Goal: Information Seeking & Learning: Learn about a topic

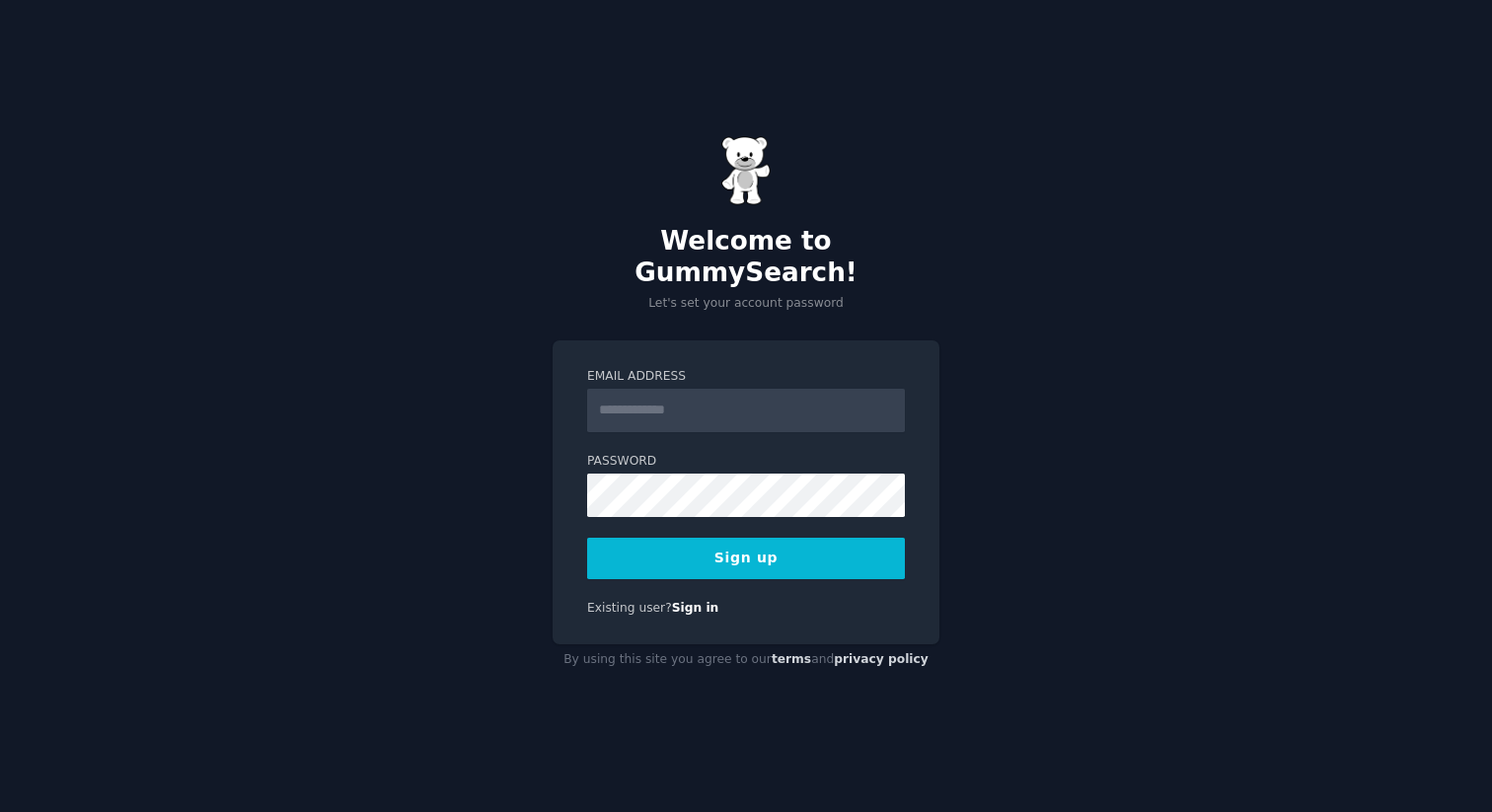
click at [683, 391] on input "Email Address" at bounding box center [746, 411] width 318 height 44
type input "**********"
click at [485, 471] on div "**********" at bounding box center [746, 406] width 1492 height 812
click at [679, 545] on button "Sign up" at bounding box center [746, 558] width 318 height 42
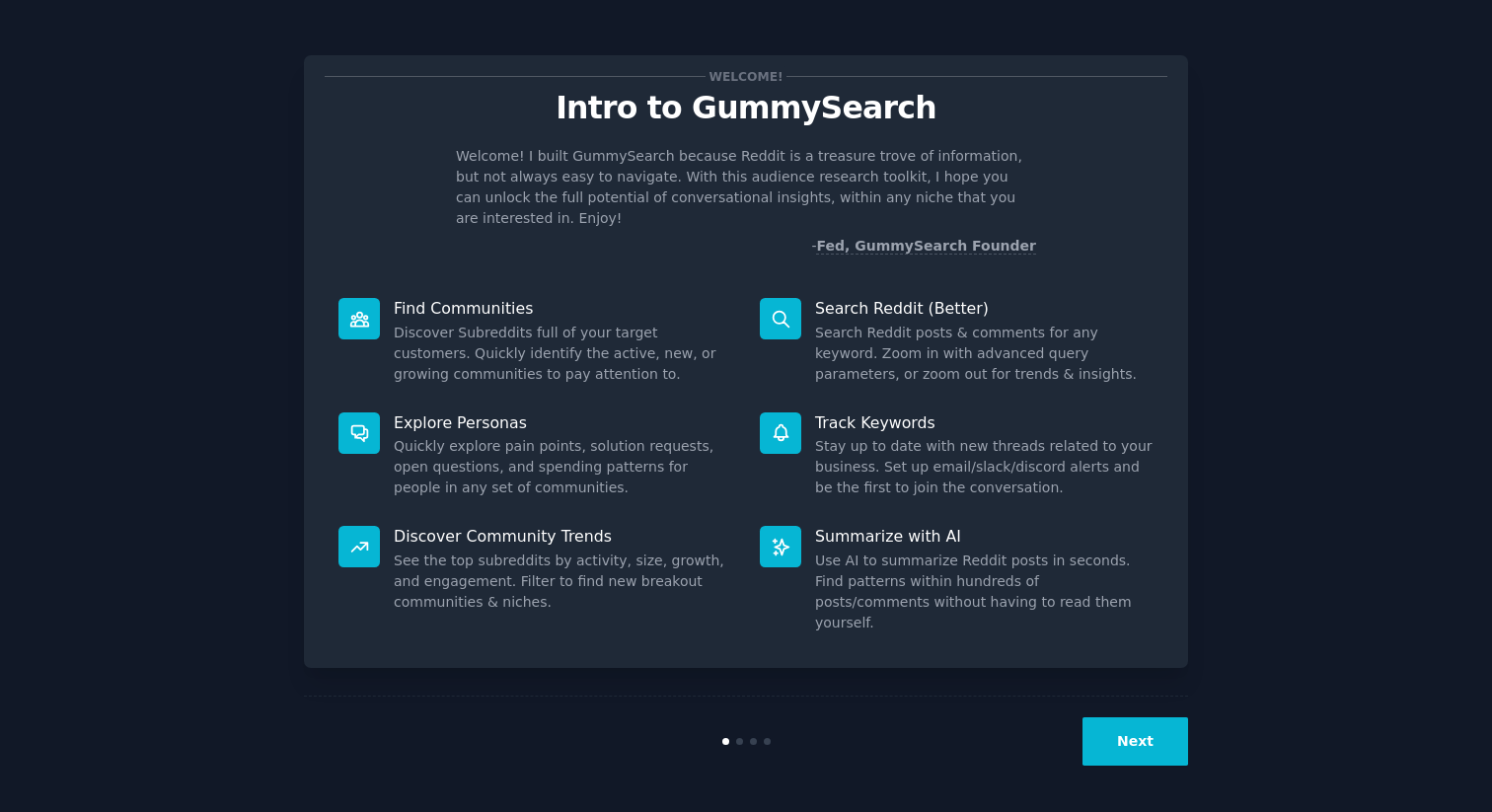
click at [1126, 749] on button "Next" at bounding box center [1136, 741] width 106 height 49
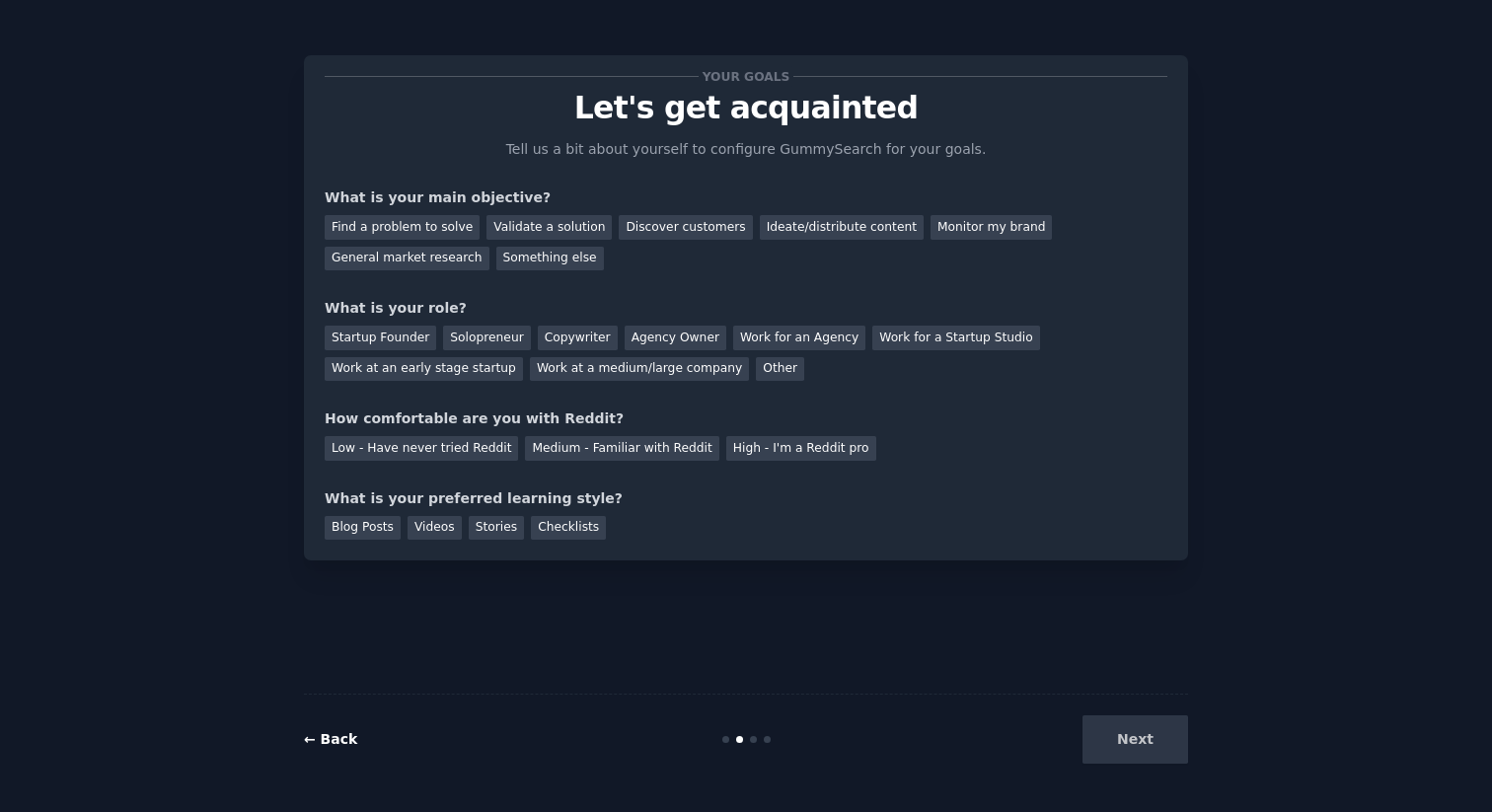
click at [334, 739] on link "← Back" at bounding box center [330, 739] width 54 height 16
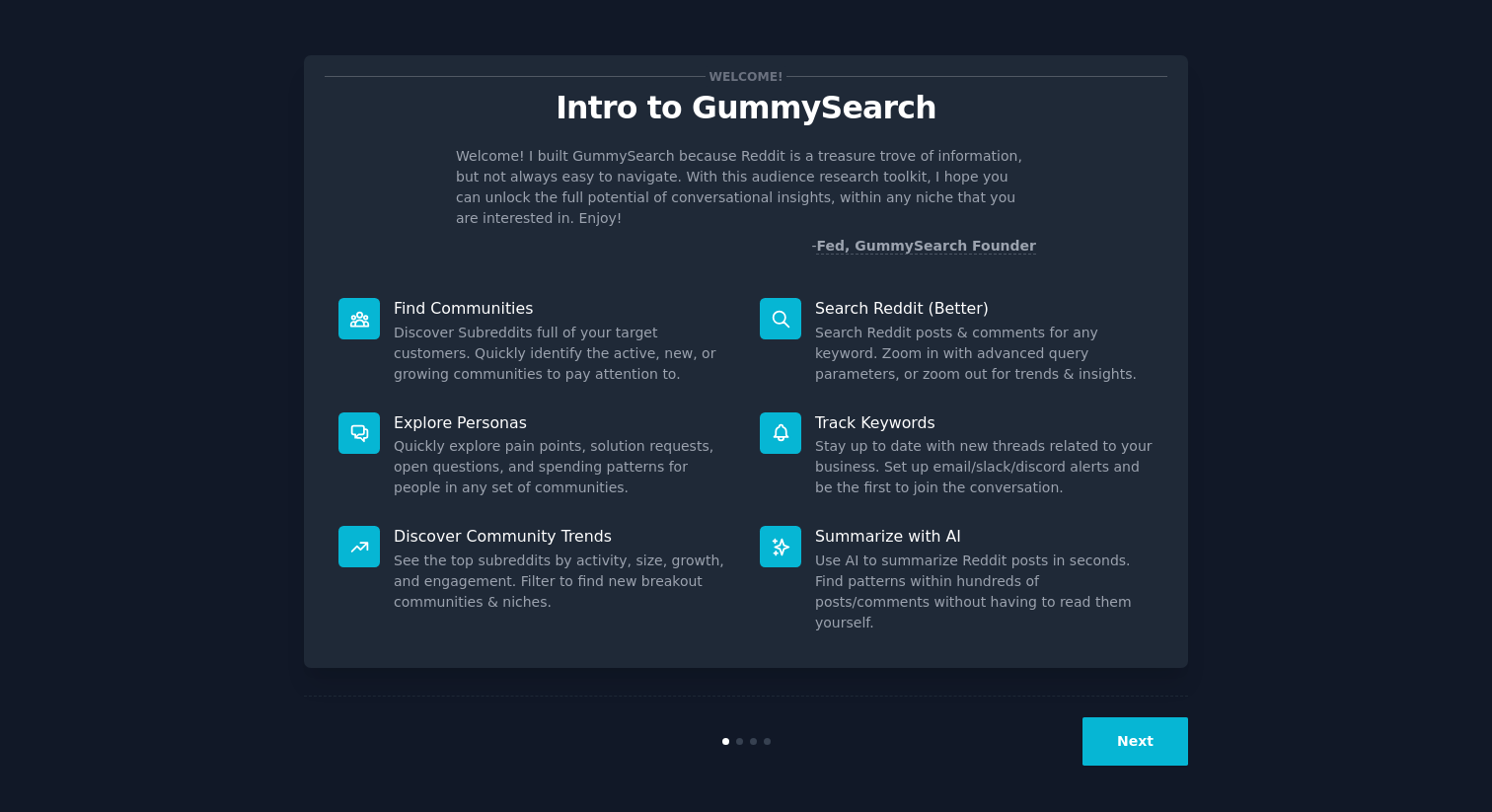
click at [1140, 740] on button "Next" at bounding box center [1136, 741] width 106 height 49
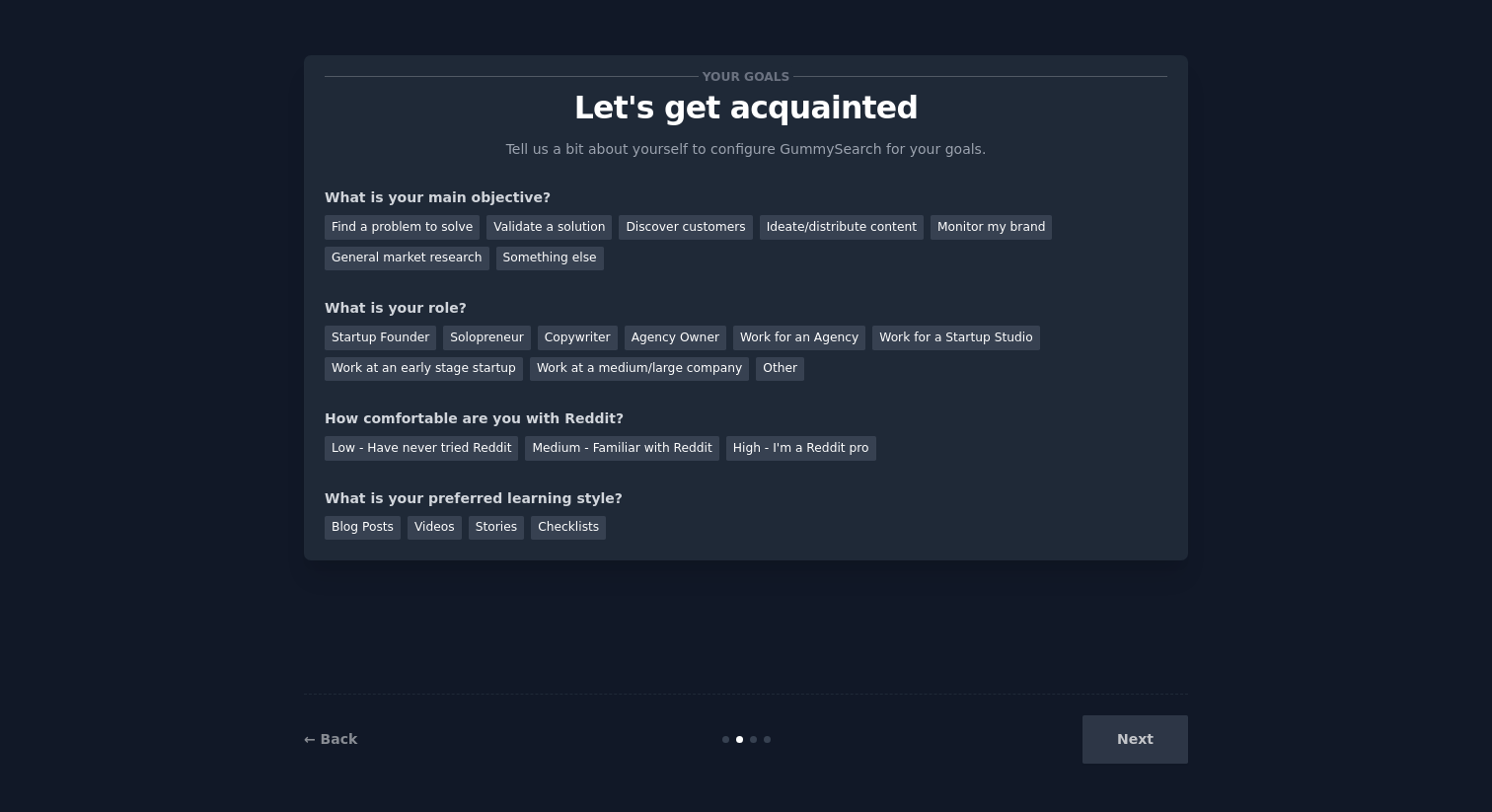
click at [1140, 740] on div "Next" at bounding box center [1040, 739] width 295 height 49
click at [394, 261] on div "General market research" at bounding box center [407, 259] width 165 height 25
click at [393, 325] on div "Startup Founder" at bounding box center [380, 337] width 111 height 25
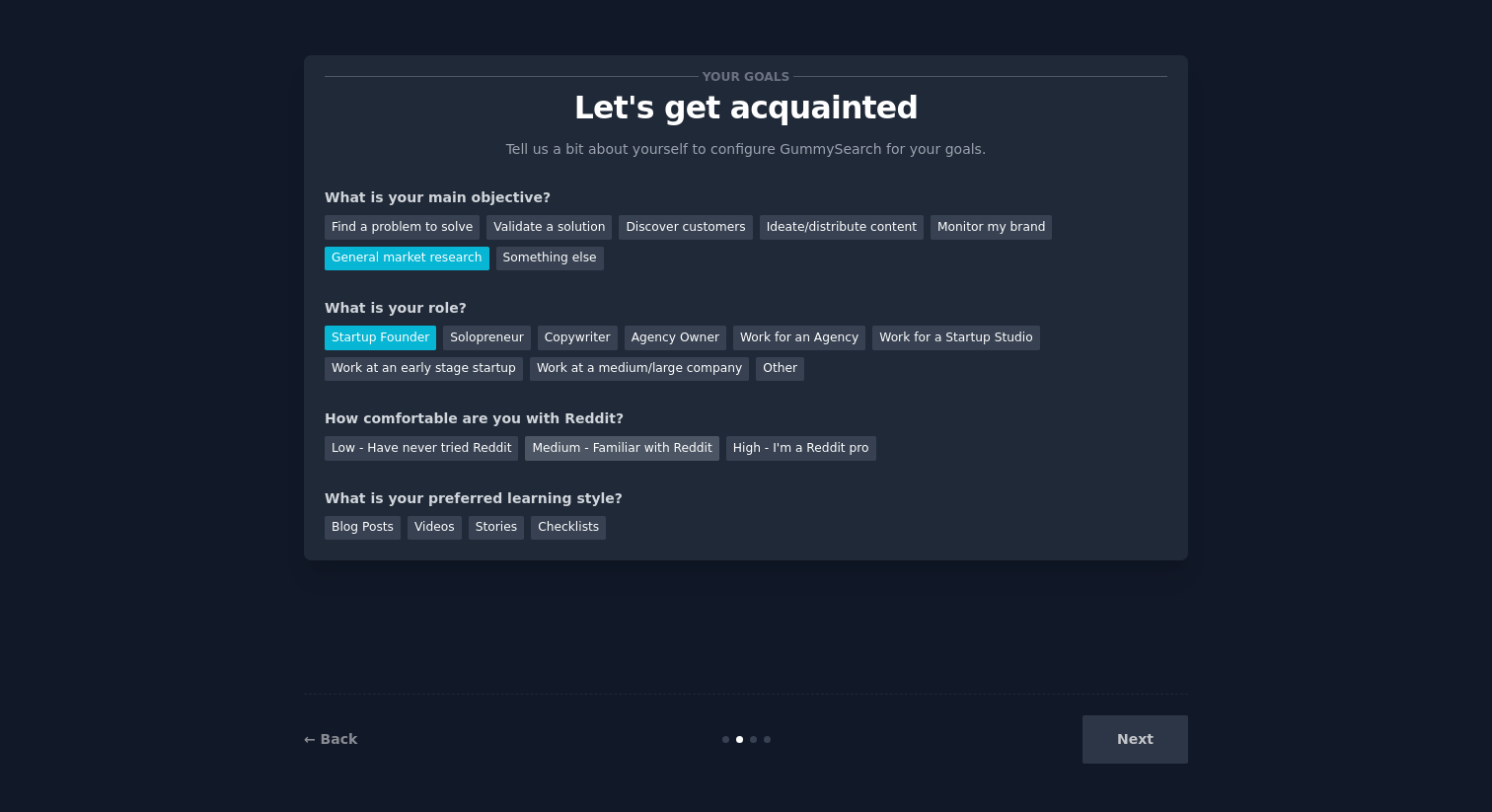
click at [632, 453] on div "Medium - Familiar with Reddit" at bounding box center [621, 448] width 193 height 25
click at [355, 529] on div "Blog Posts" at bounding box center [362, 528] width 76 height 25
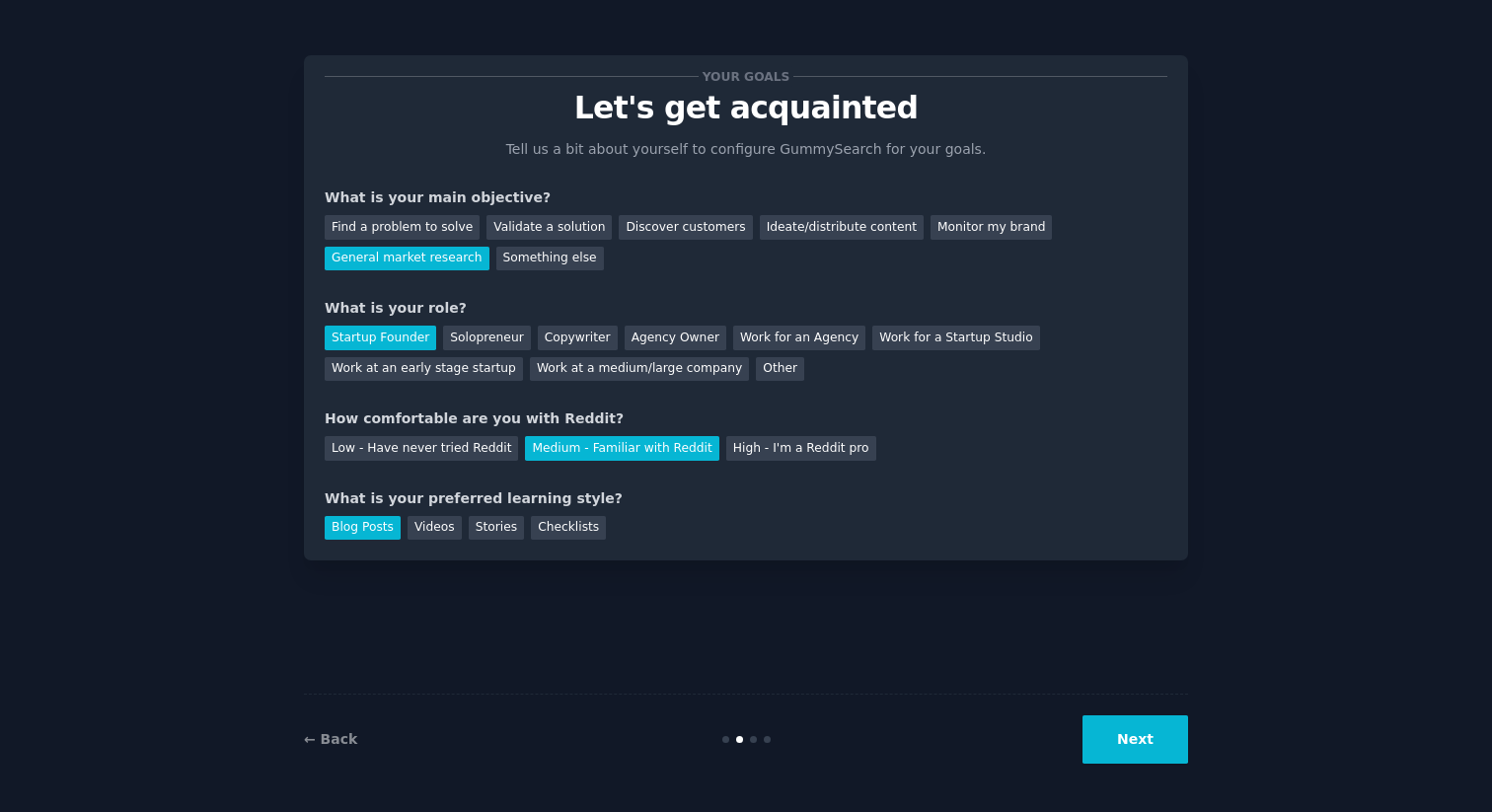
click at [1132, 737] on button "Next" at bounding box center [1136, 739] width 106 height 49
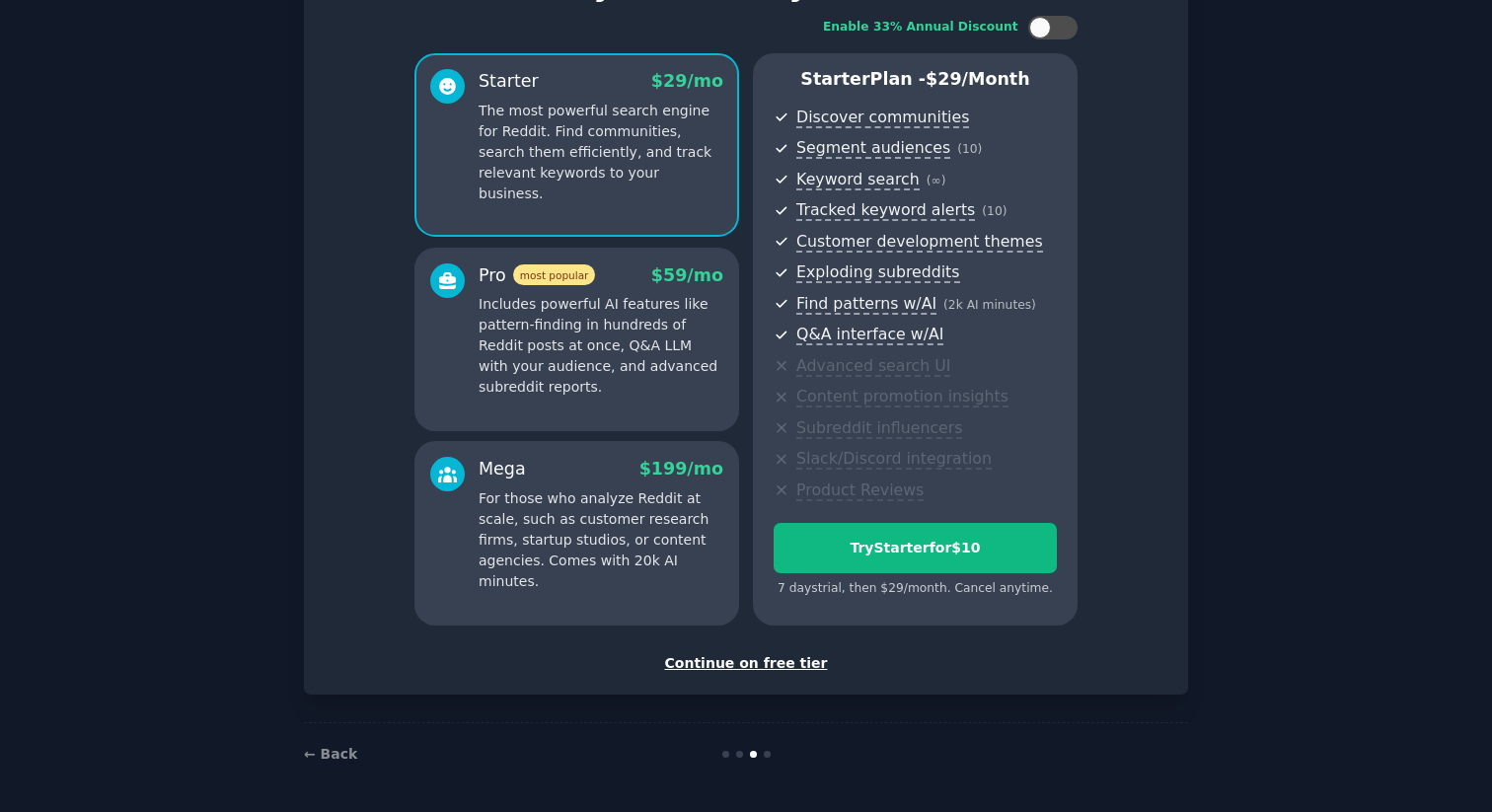
scroll to position [117, 0]
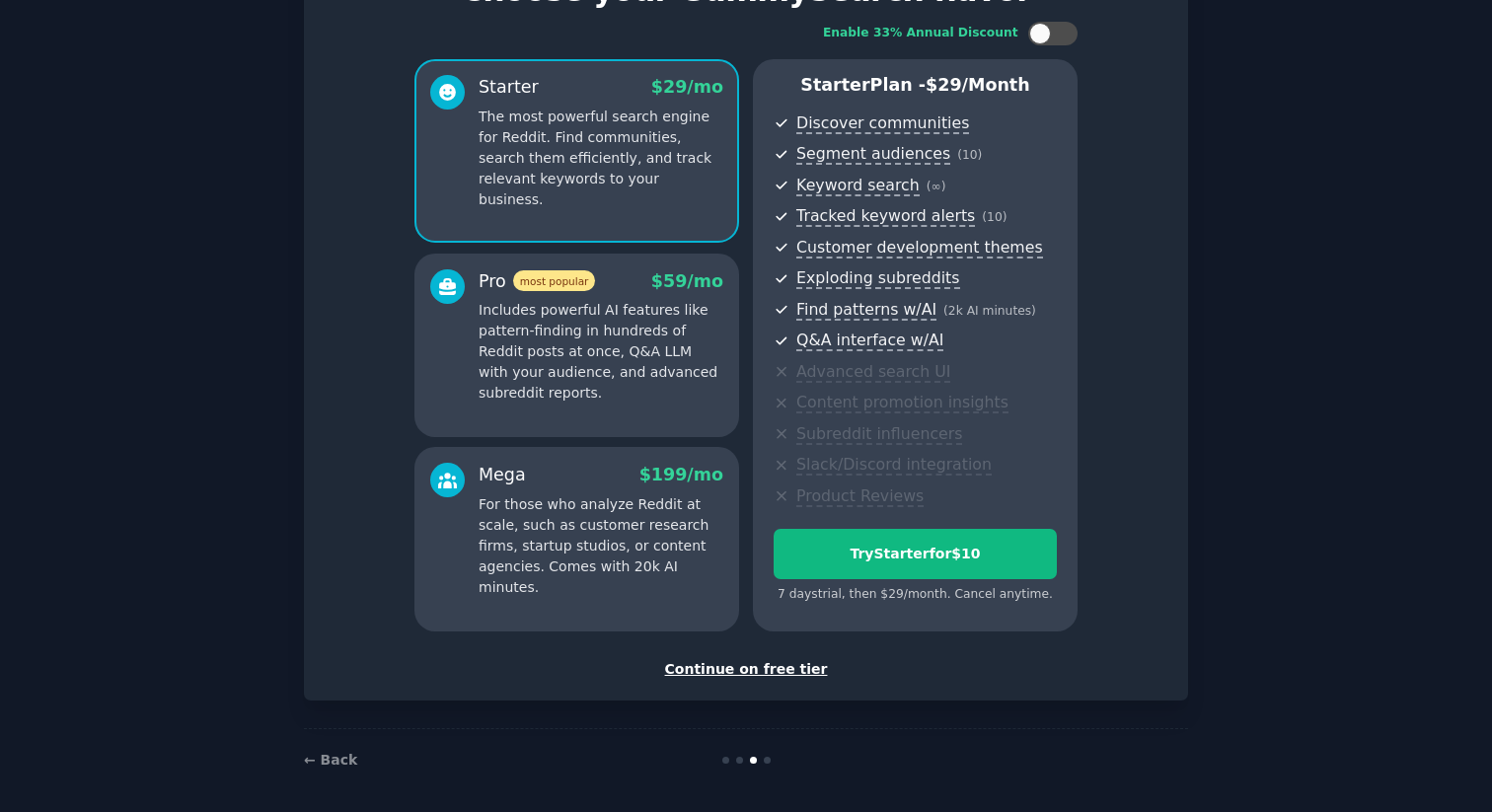
click at [757, 673] on div "Continue on free tier" at bounding box center [746, 669] width 843 height 21
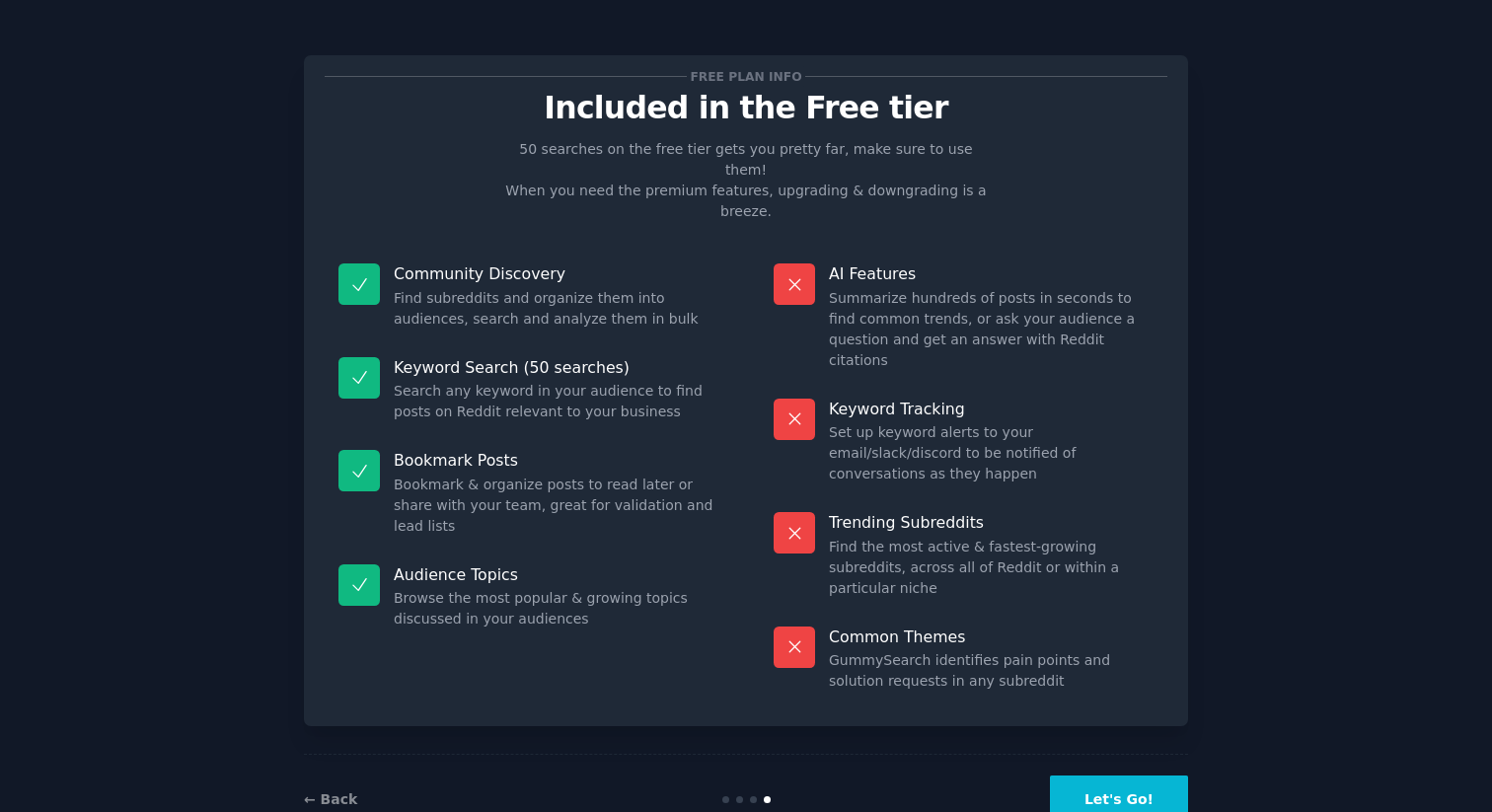
click at [1116, 775] on button "Let's Go!" at bounding box center [1119, 799] width 138 height 49
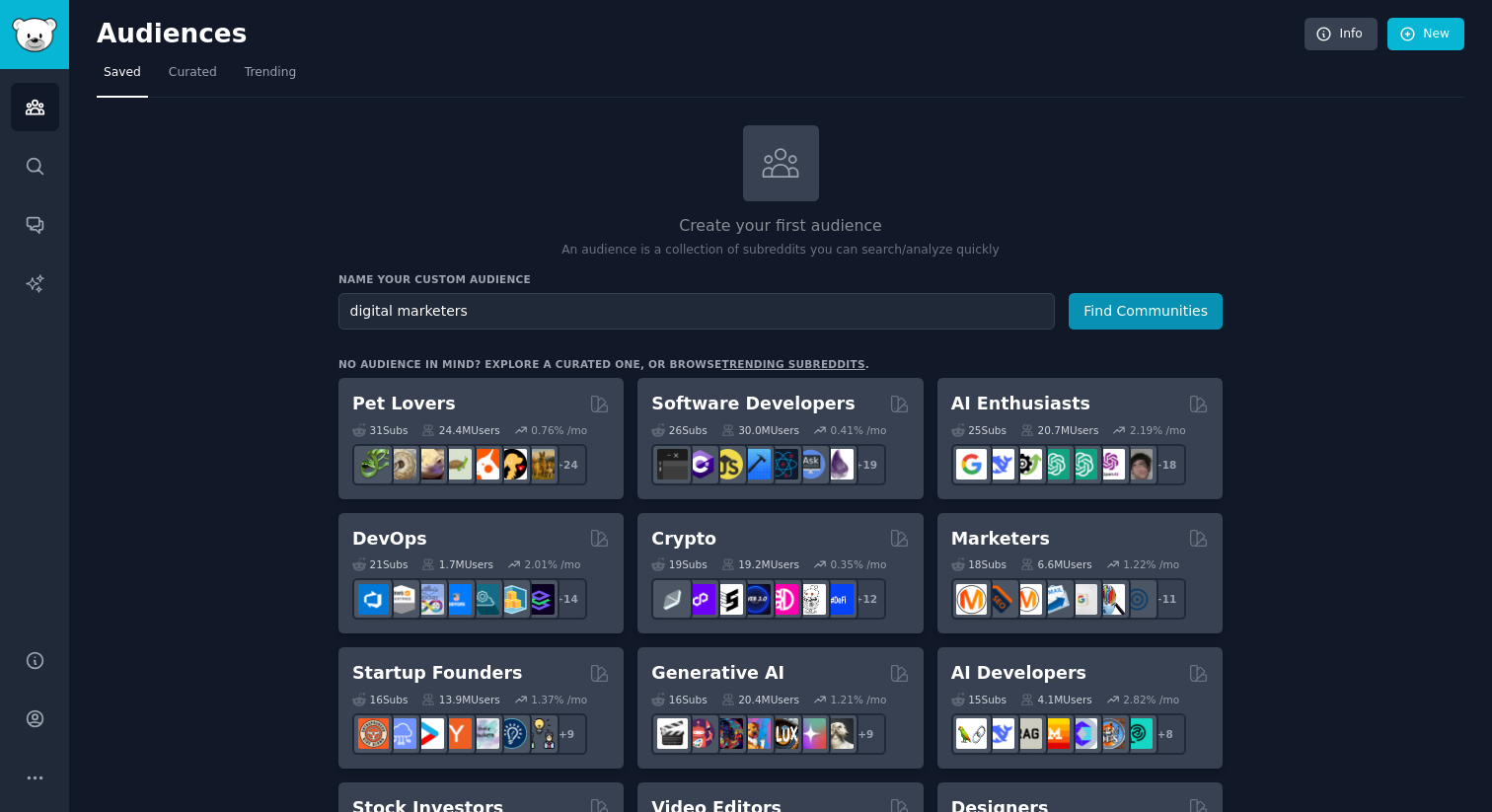
type input "digital marketers"
click at [1069, 293] on button "Find Communities" at bounding box center [1146, 310] width 154 height 37
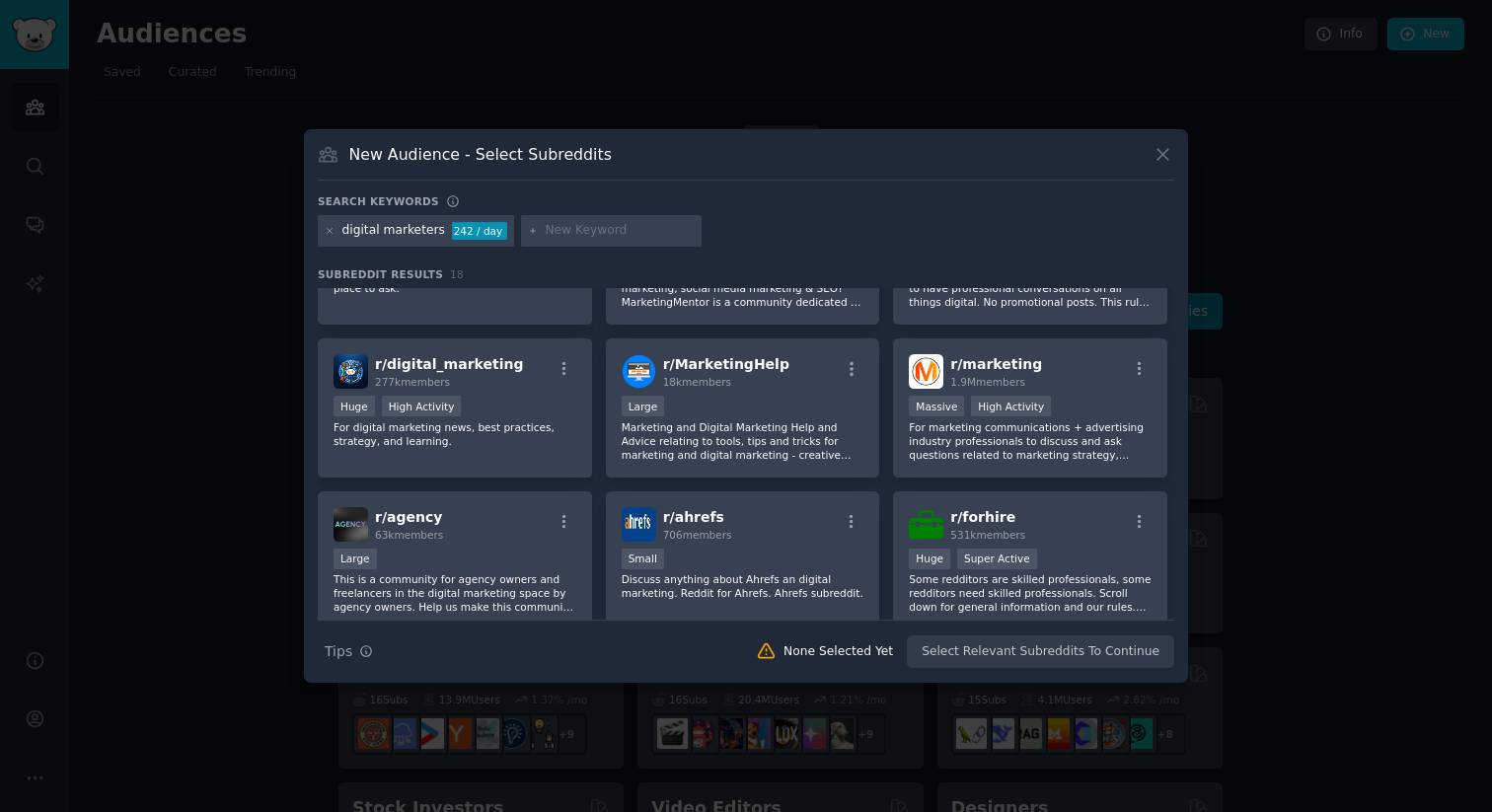
scroll to position [125, 0]
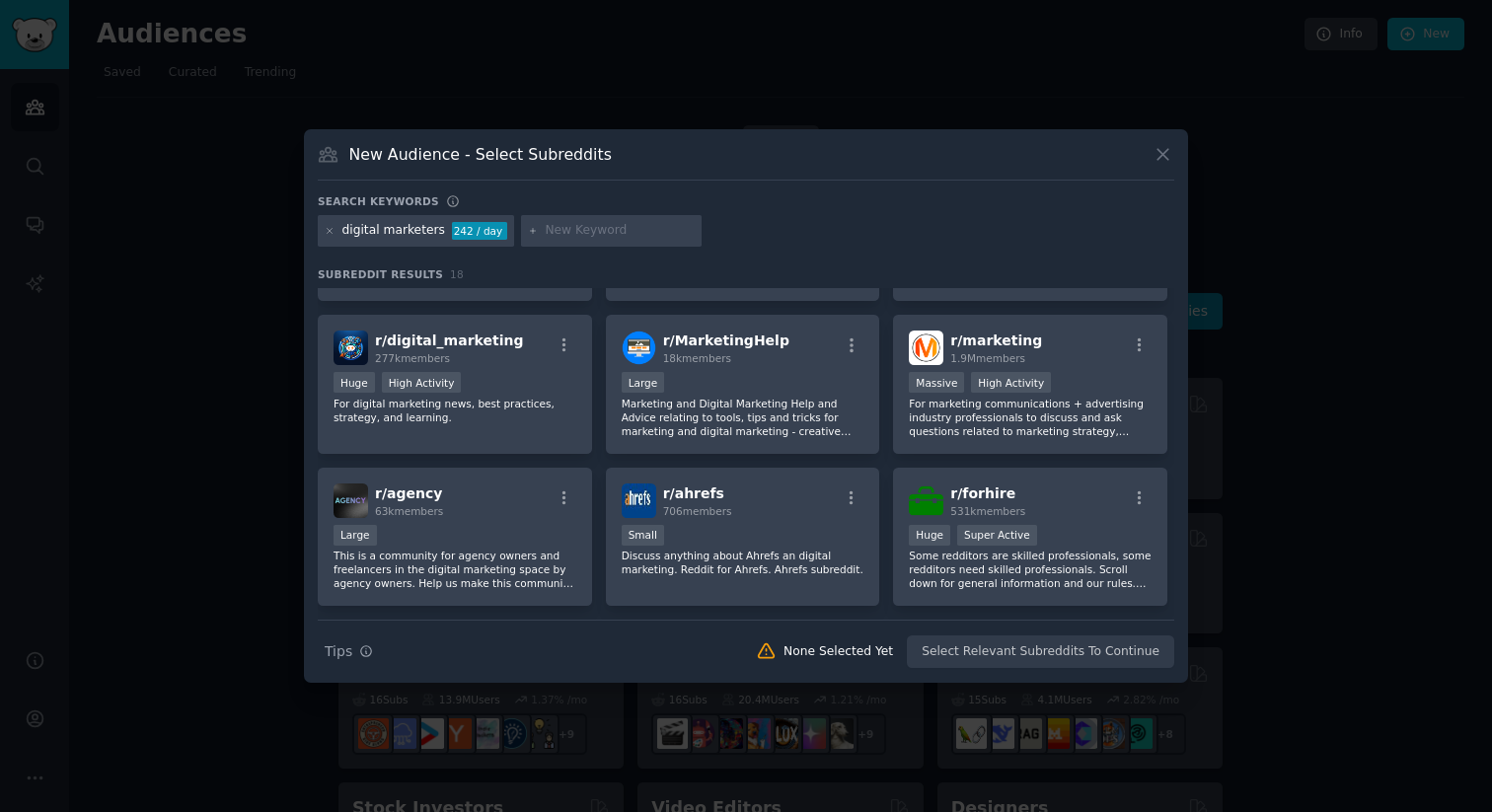
click at [1166, 149] on icon at bounding box center [1163, 154] width 21 height 21
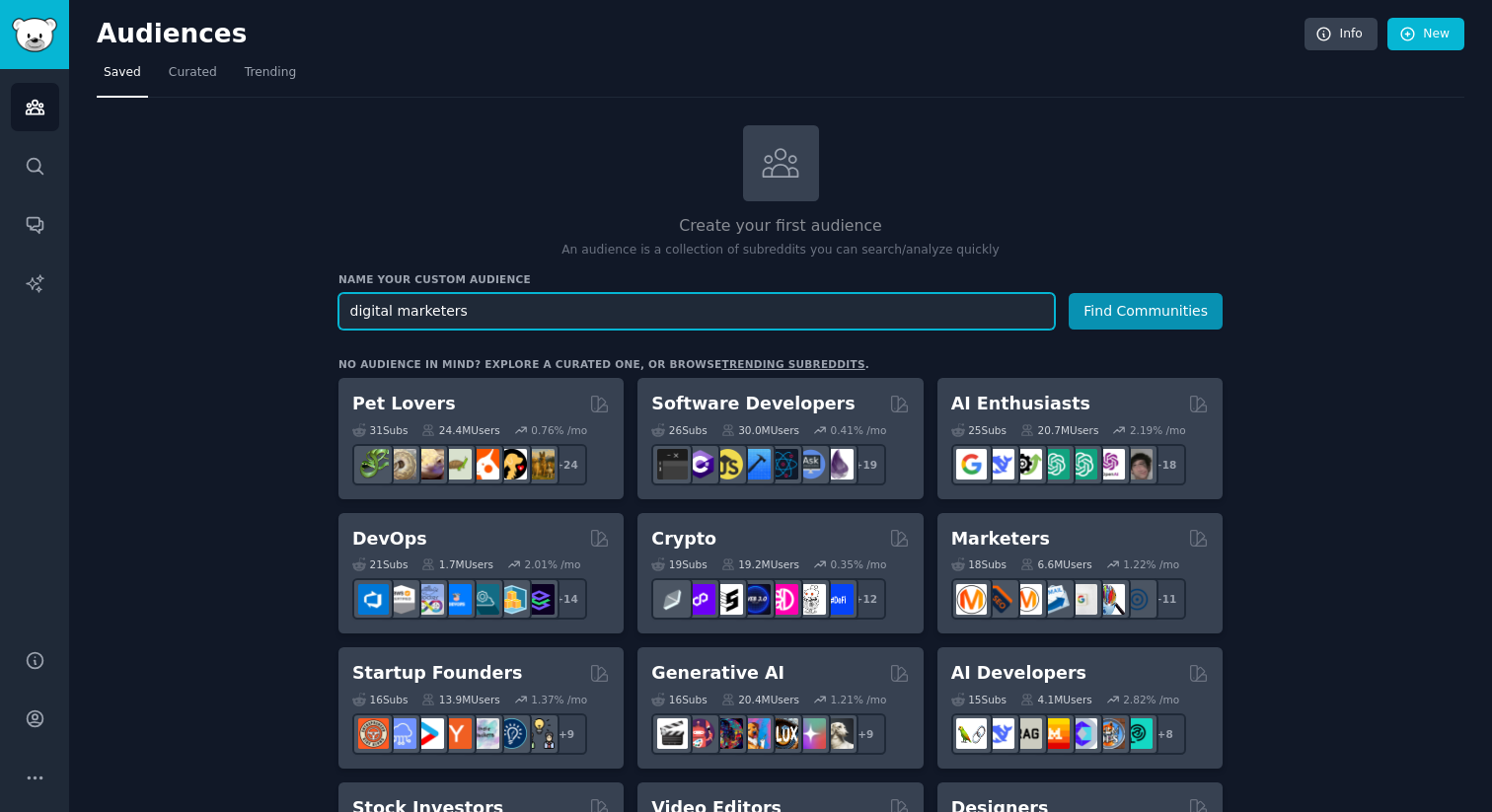
scroll to position [99, 0]
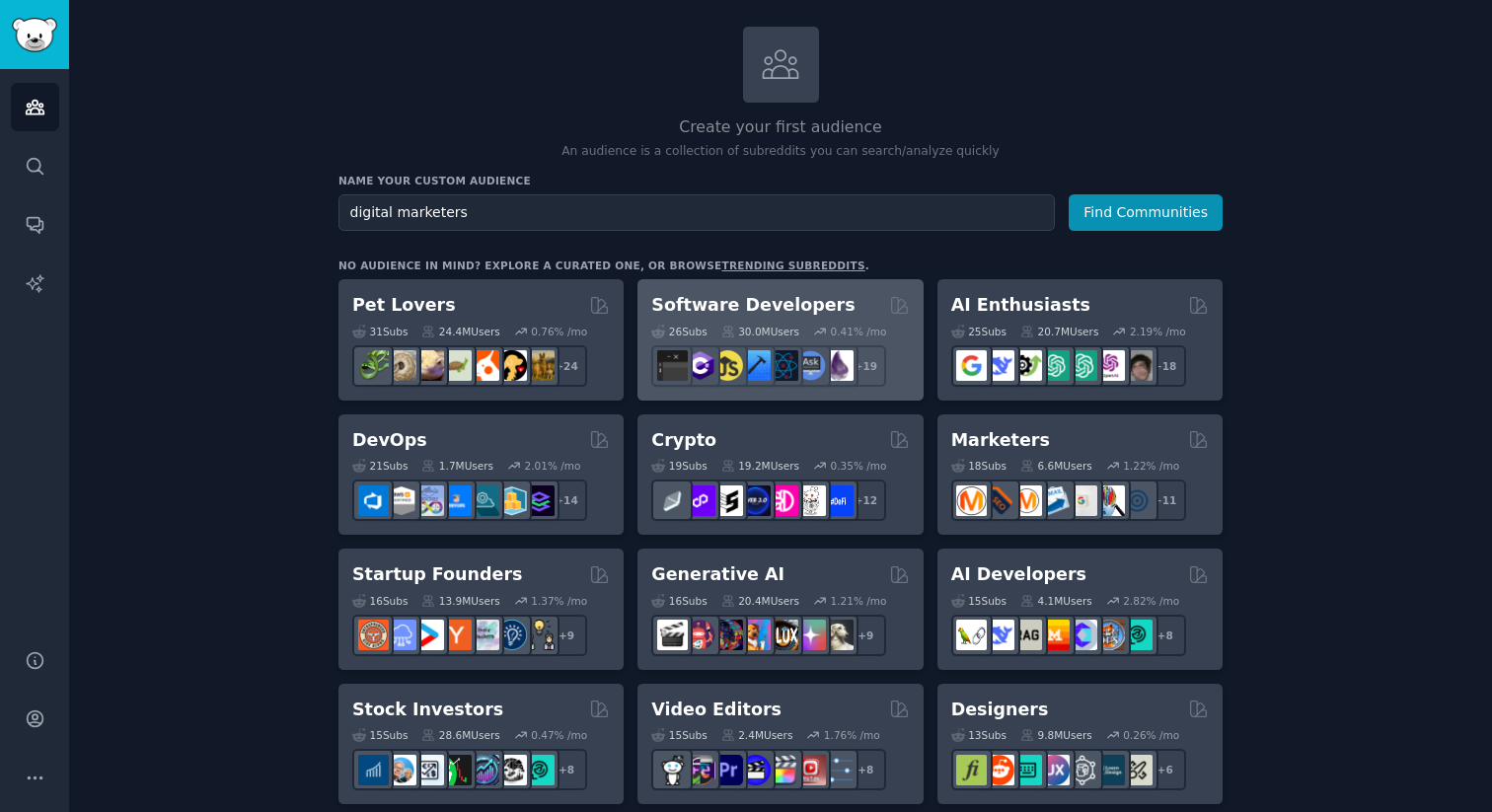
click at [798, 313] on h2 "Software Developers" at bounding box center [752, 304] width 203 height 25
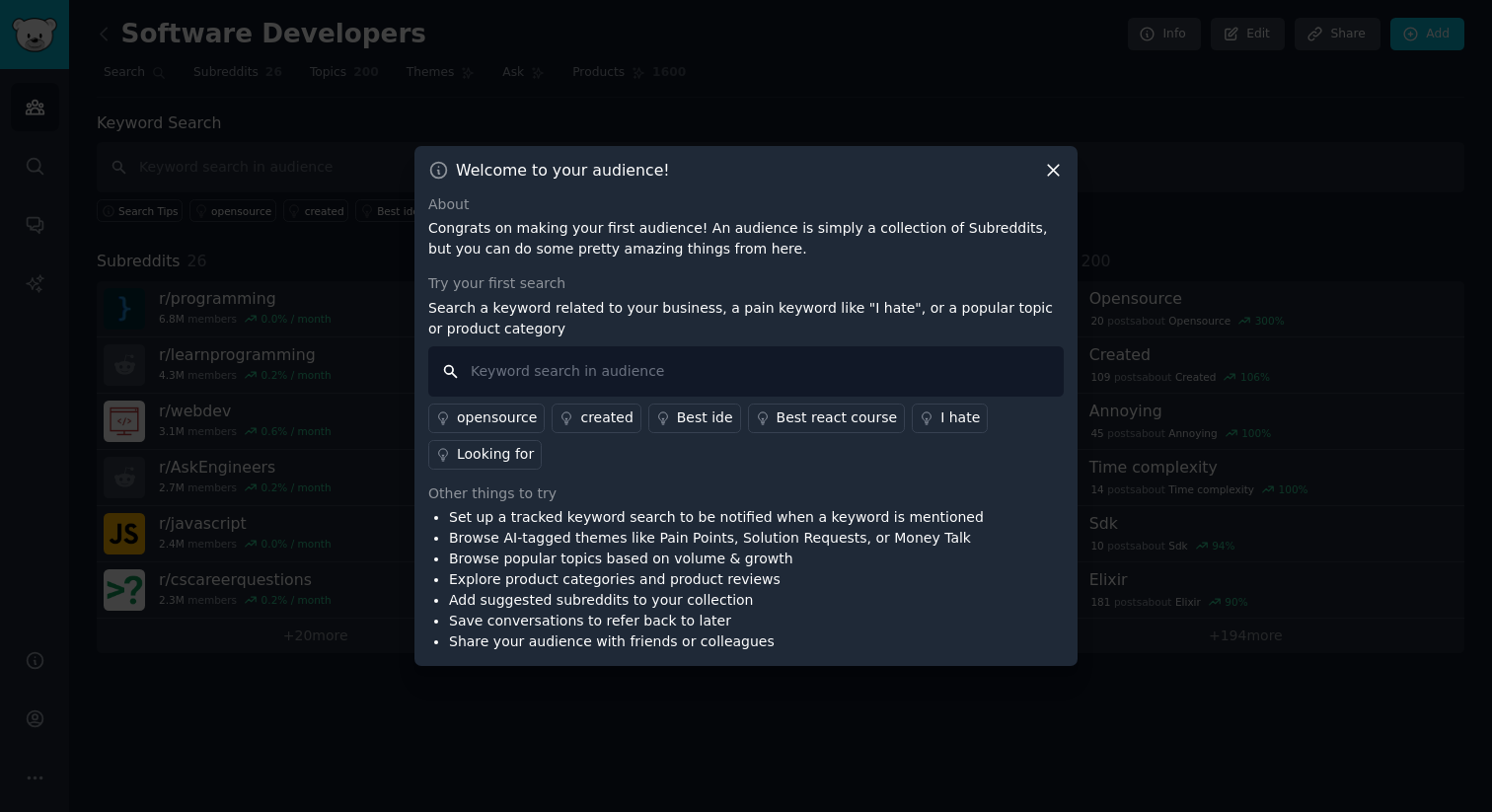
click at [586, 363] on input "text" at bounding box center [746, 371] width 635 height 51
type input "saas"
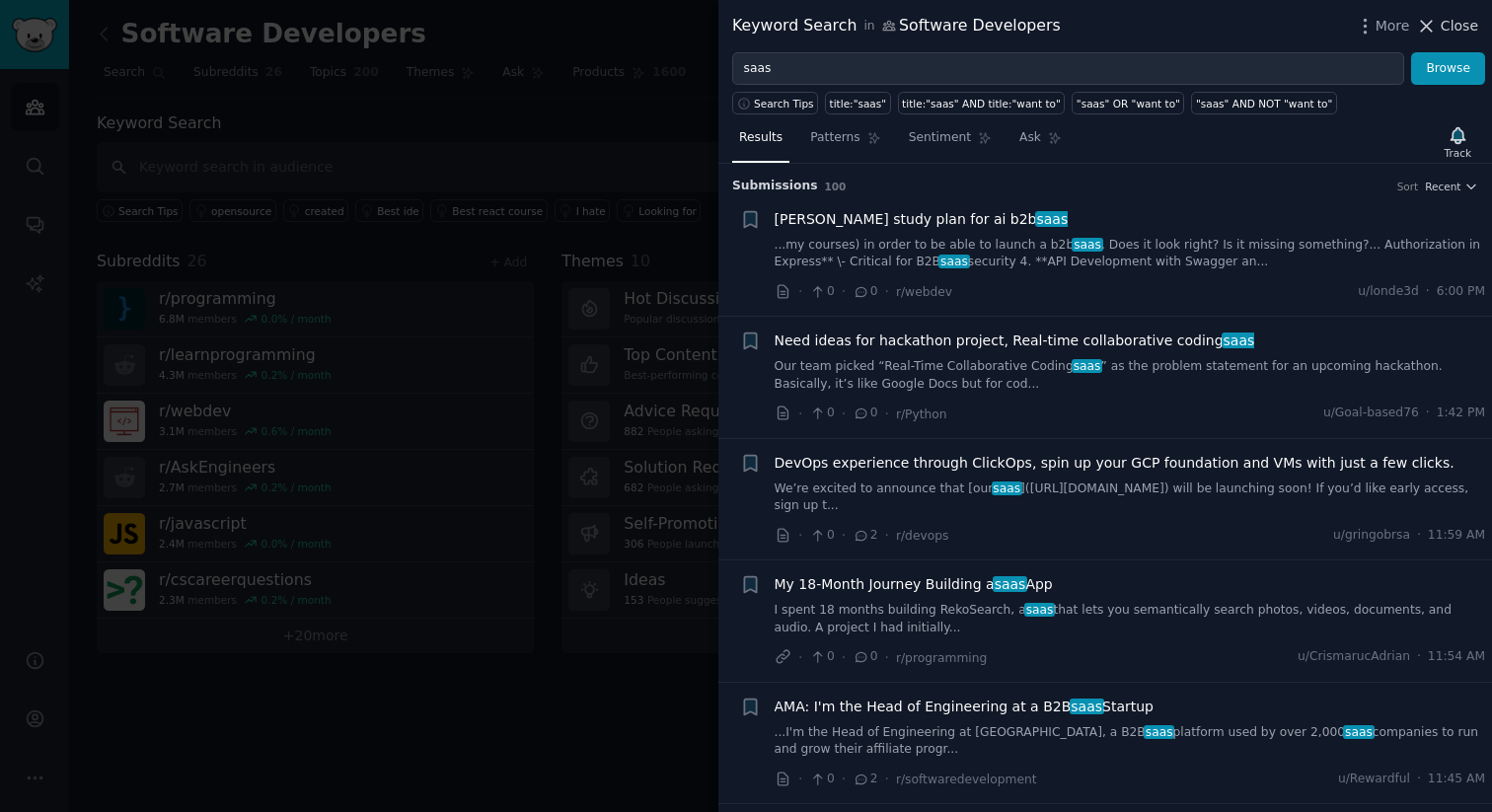
click at [1439, 21] on button "Close" at bounding box center [1447, 26] width 62 height 21
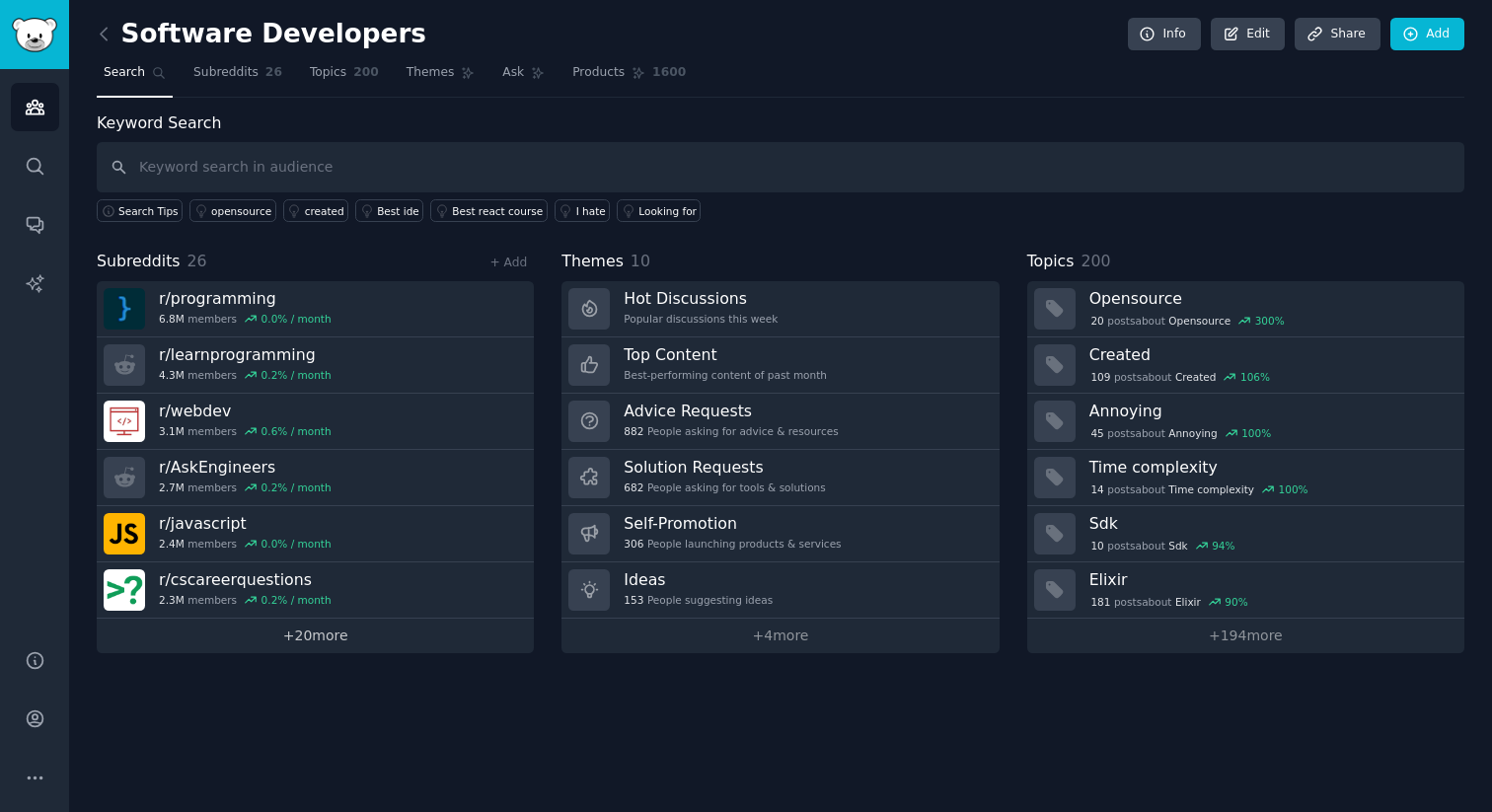
click at [306, 635] on link "+ 20 more" at bounding box center [315, 636] width 437 height 35
